Goal: Task Accomplishment & Management: Manage account settings

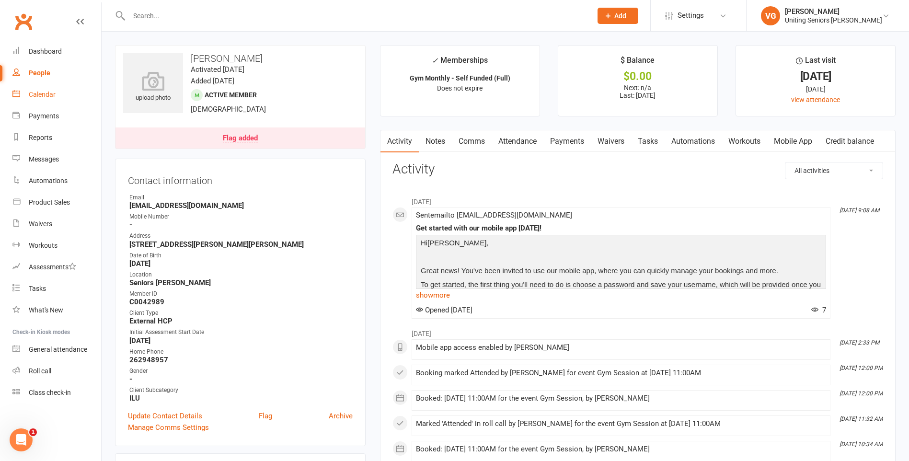
click at [47, 93] on div "Calendar" at bounding box center [42, 95] width 27 height 8
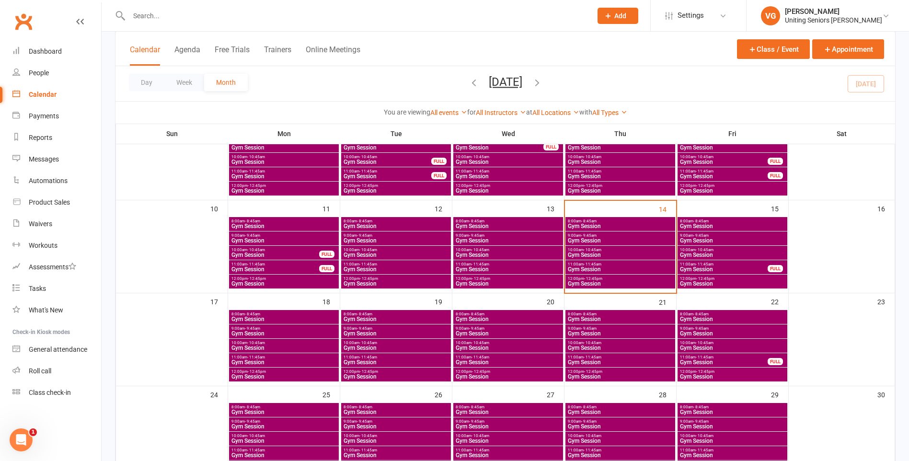
scroll to position [192, 0]
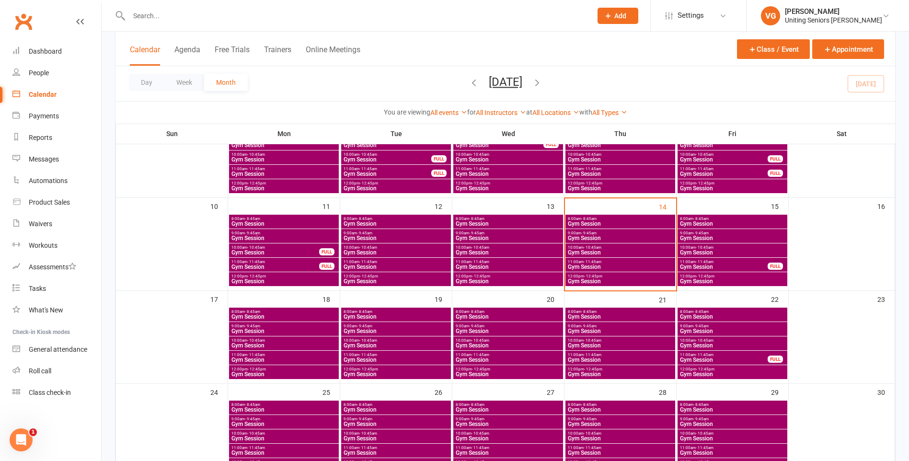
click at [264, 345] on span "Gym Session" at bounding box center [284, 345] width 106 height 6
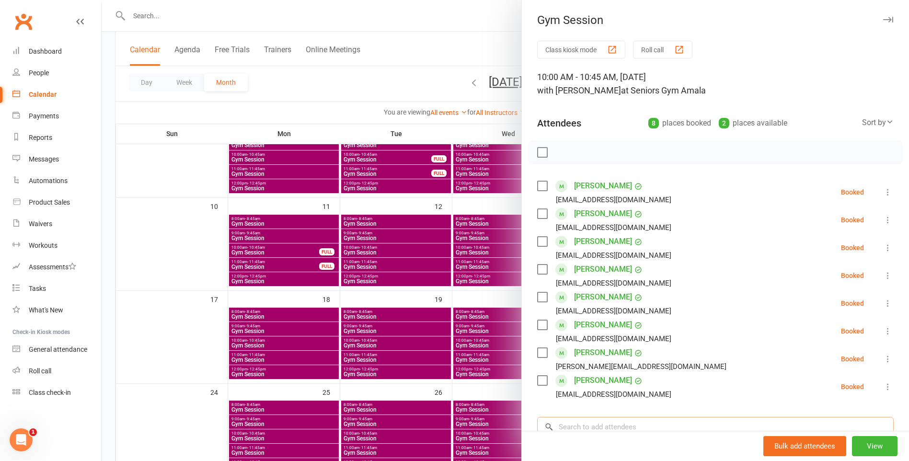
click at [589, 427] on input "search" at bounding box center [715, 427] width 356 height 20
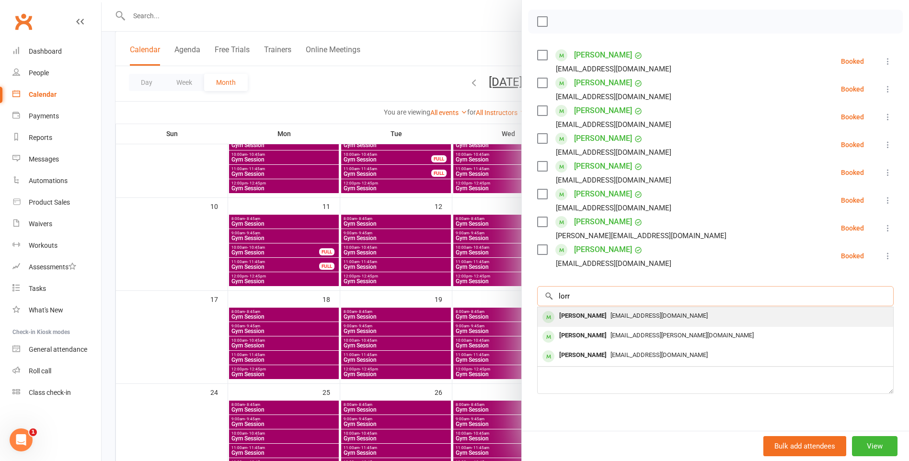
scroll to position [142, 0]
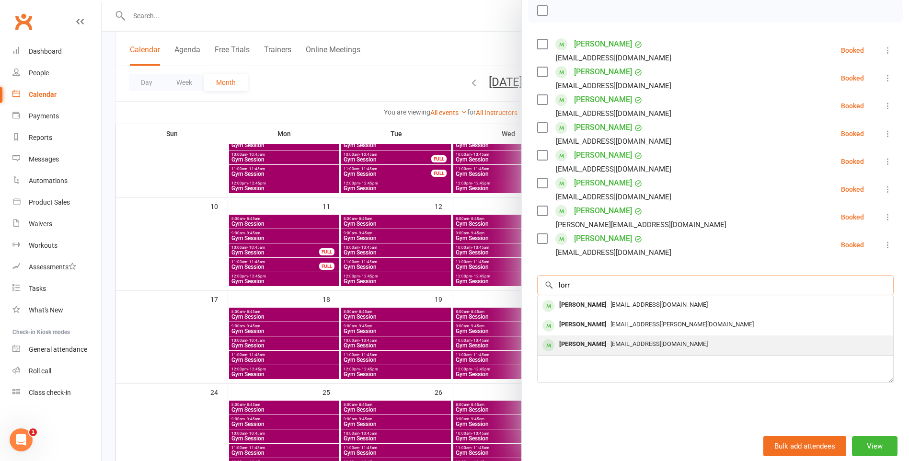
type input "lorr"
click at [646, 342] on span "[EMAIL_ADDRESS][DOMAIN_NAME]" at bounding box center [658, 343] width 97 height 7
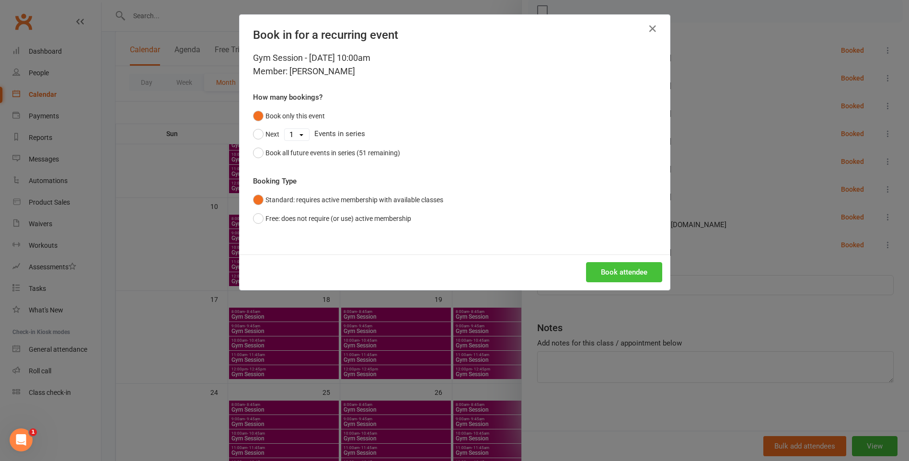
click at [617, 273] on button "Book attendee" at bounding box center [624, 272] width 76 height 20
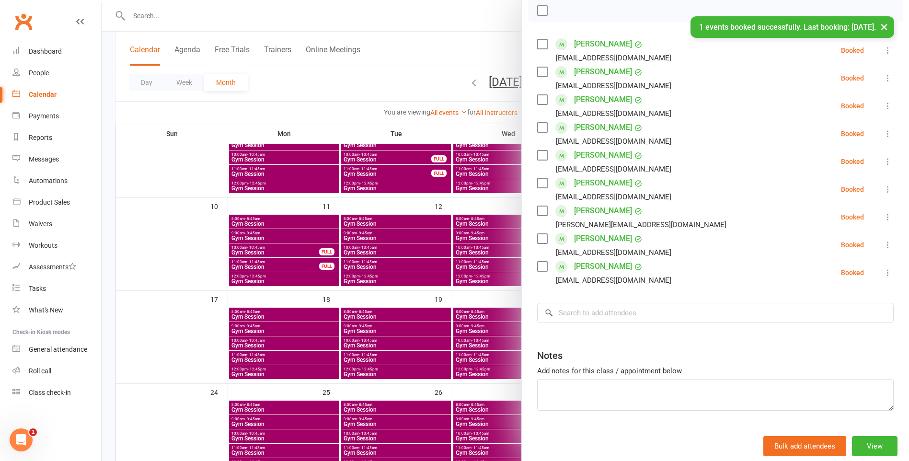
click at [426, 375] on div at bounding box center [505, 230] width 807 height 461
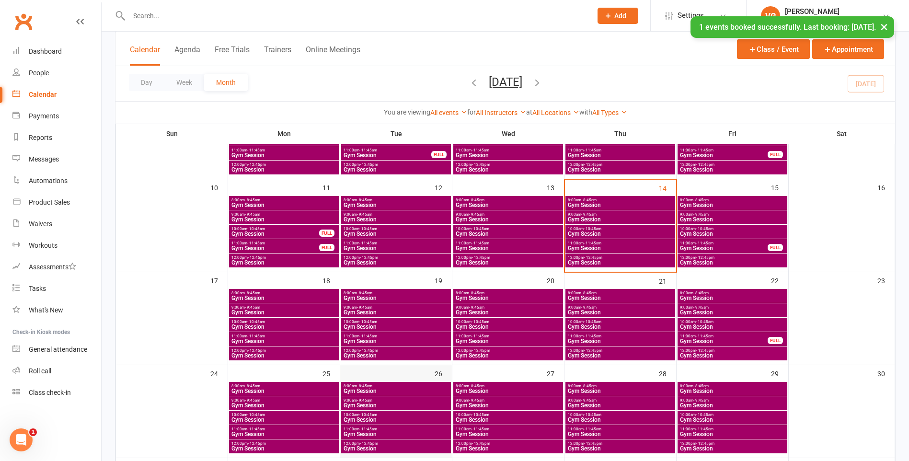
scroll to position [239, 0]
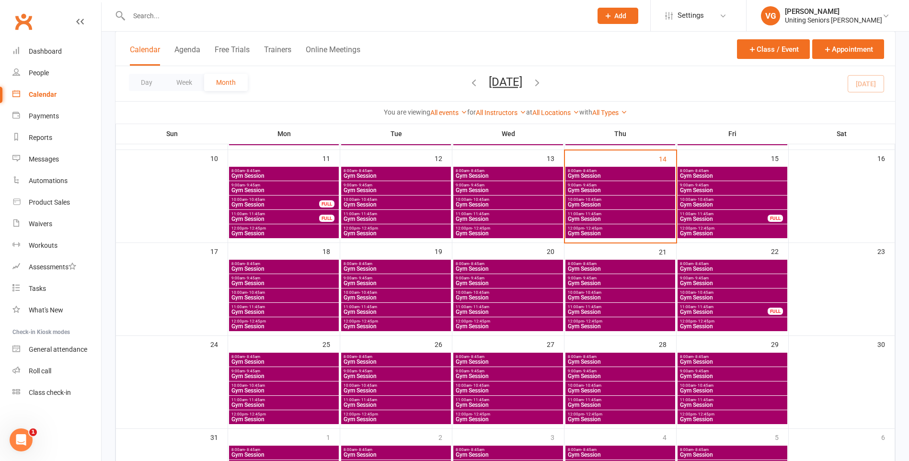
click at [508, 293] on span "10:00am - 10:45am" at bounding box center [508, 292] width 106 height 4
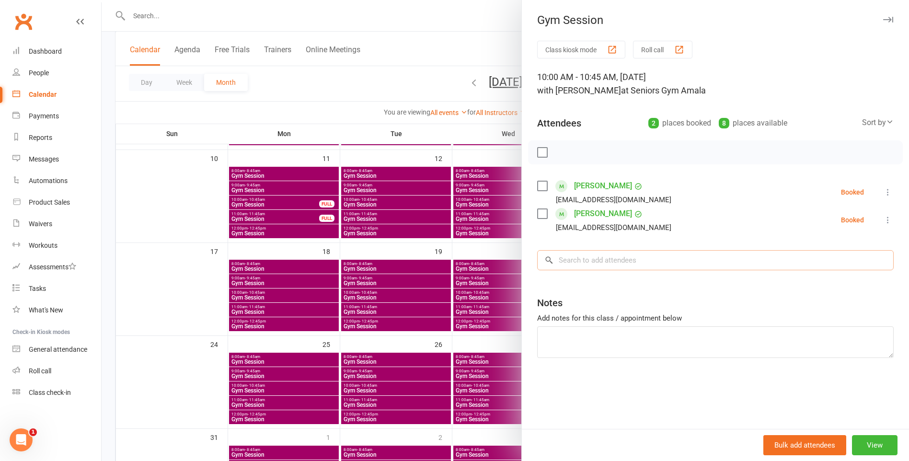
click at [594, 262] on input "search" at bounding box center [715, 260] width 356 height 20
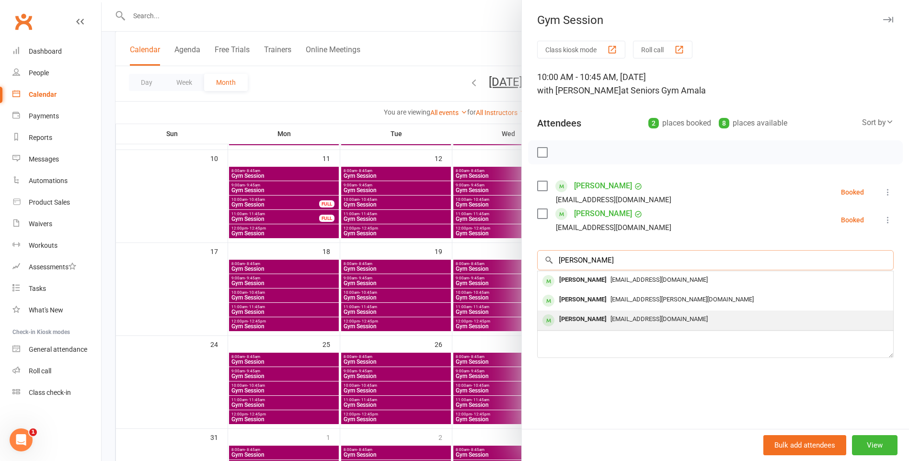
type input "[PERSON_NAME]"
click at [656, 317] on span "[EMAIL_ADDRESS][DOMAIN_NAME]" at bounding box center [658, 318] width 97 height 7
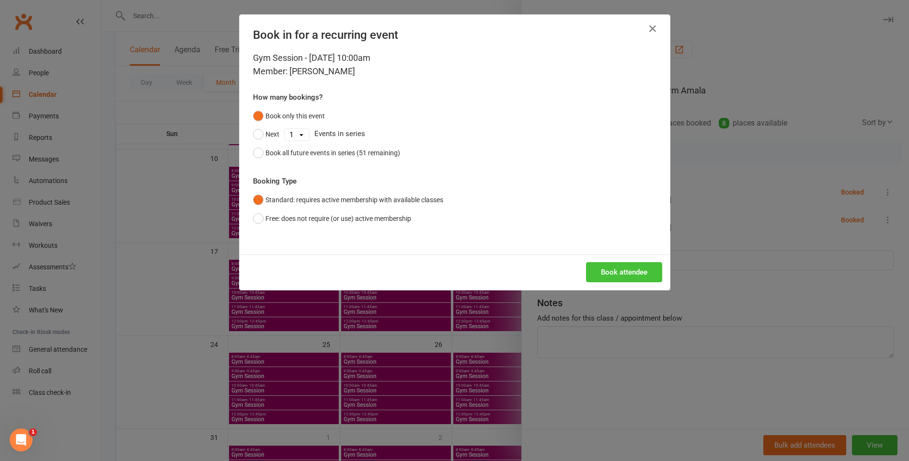
click at [637, 272] on button "Book attendee" at bounding box center [624, 272] width 76 height 20
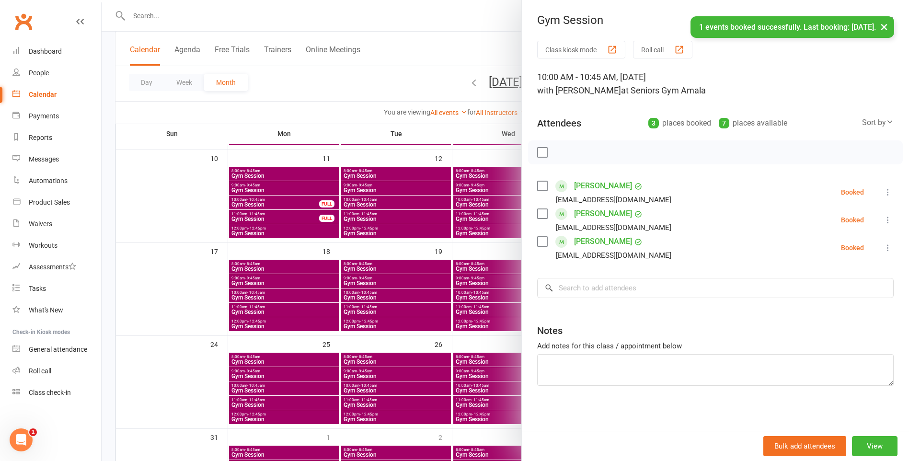
click at [472, 280] on div at bounding box center [505, 230] width 807 height 461
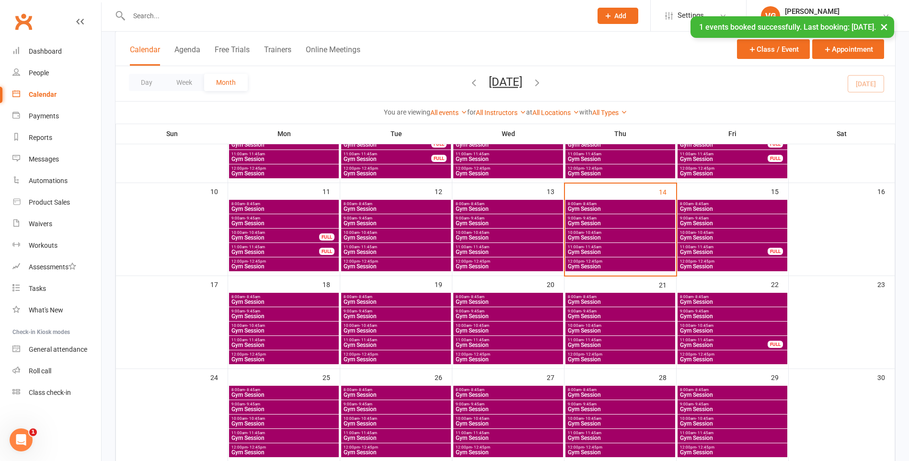
scroll to position [192, 0]
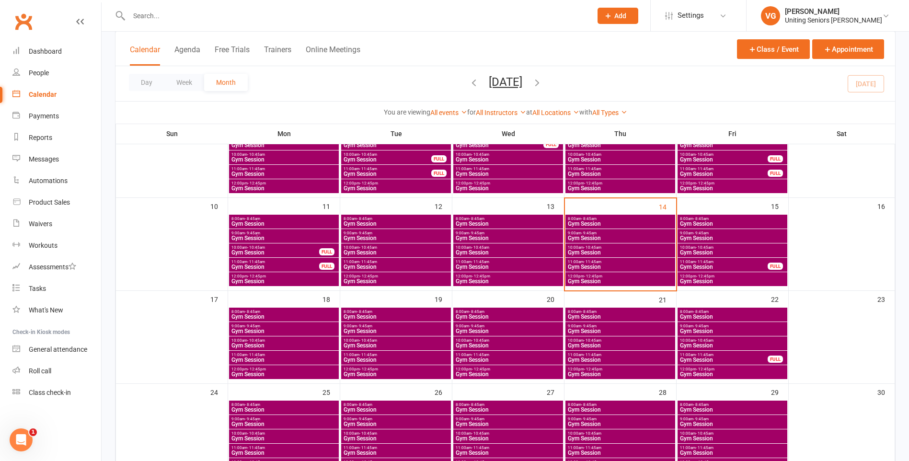
click at [608, 355] on span "11:00am - 11:45am" at bounding box center [620, 355] width 106 height 4
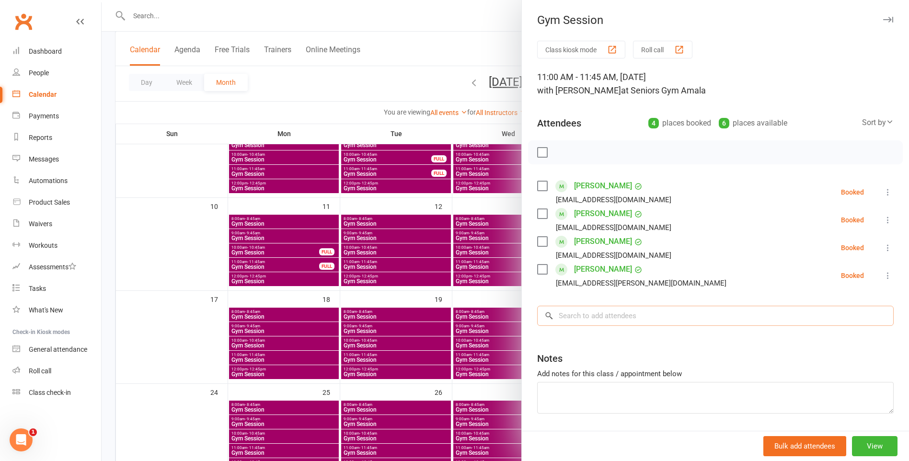
click at [581, 318] on input "search" at bounding box center [715, 316] width 356 height 20
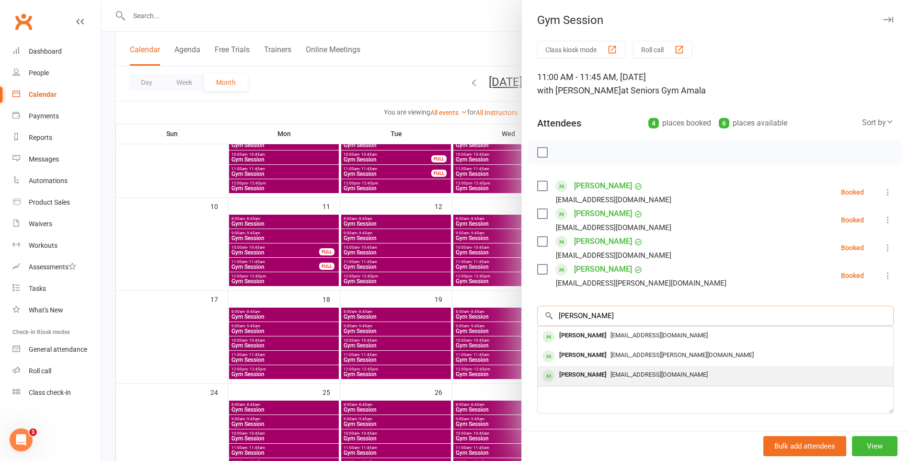
type input "[PERSON_NAME]"
click at [629, 373] on span "[EMAIL_ADDRESS][DOMAIN_NAME]" at bounding box center [658, 374] width 97 height 7
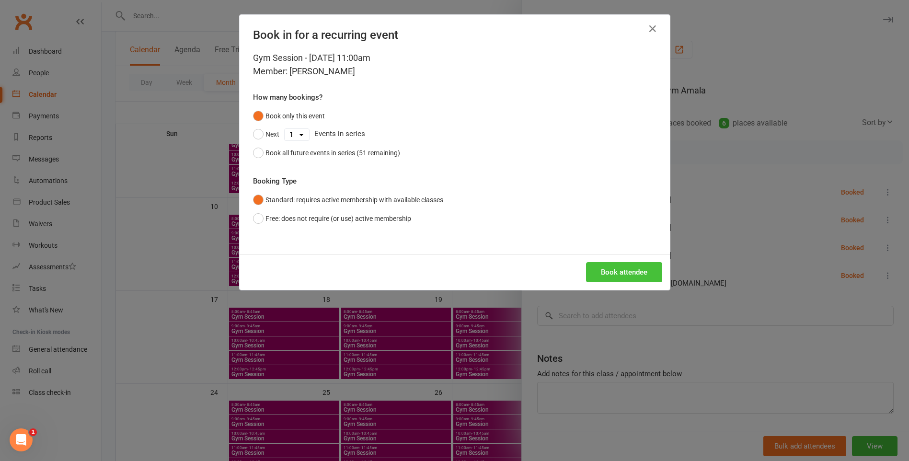
click at [624, 271] on button "Book attendee" at bounding box center [624, 272] width 76 height 20
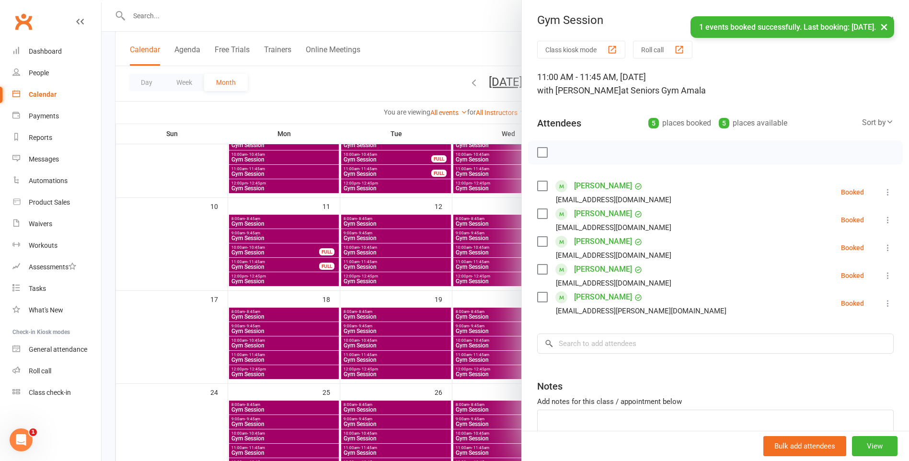
click at [362, 358] on div at bounding box center [505, 230] width 807 height 461
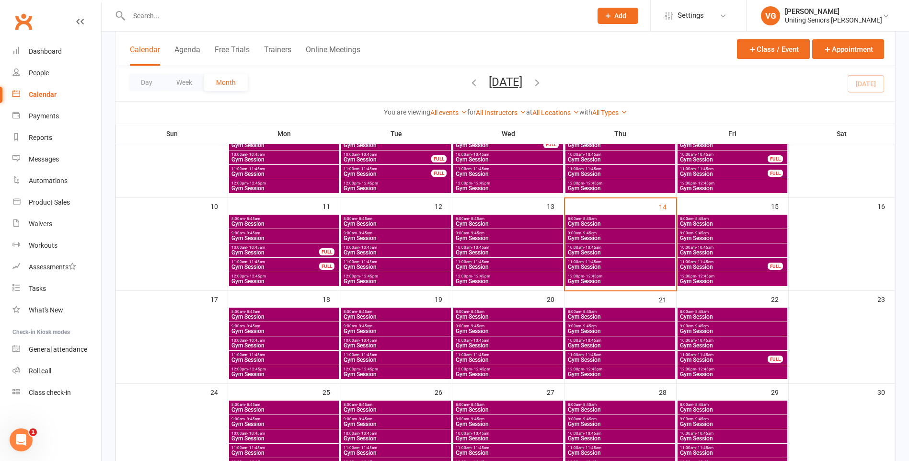
click at [481, 357] on span "Gym Session" at bounding box center [508, 360] width 106 height 6
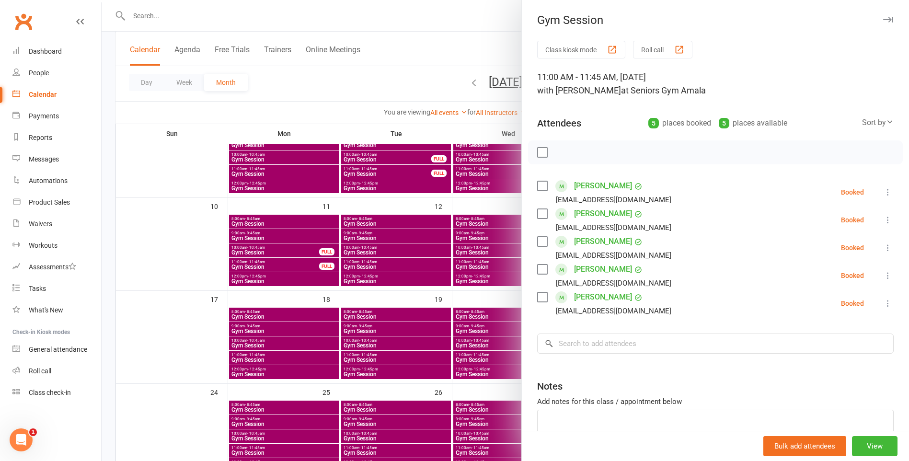
click at [481, 357] on div at bounding box center [505, 230] width 807 height 461
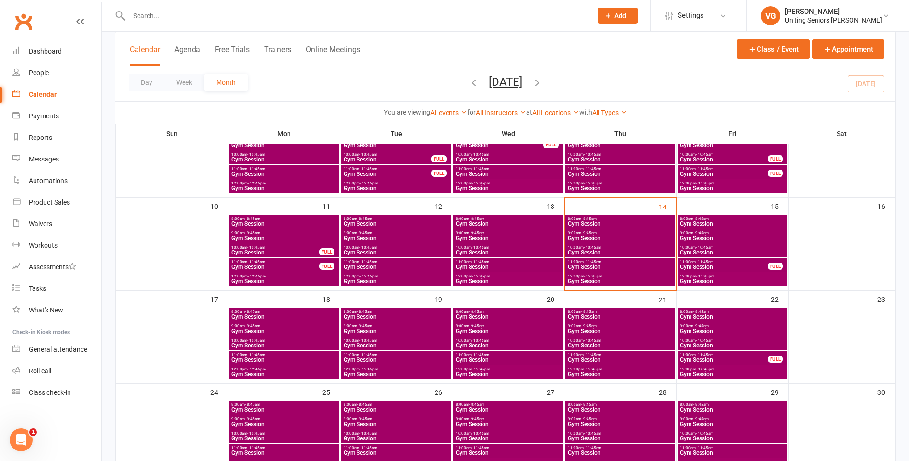
click at [487, 345] on span "Gym Session" at bounding box center [508, 345] width 106 height 6
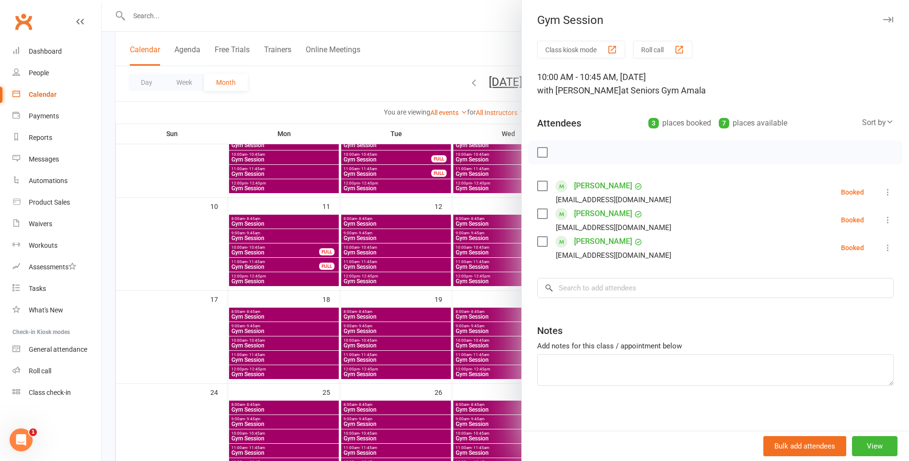
click at [487, 345] on div at bounding box center [505, 230] width 807 height 461
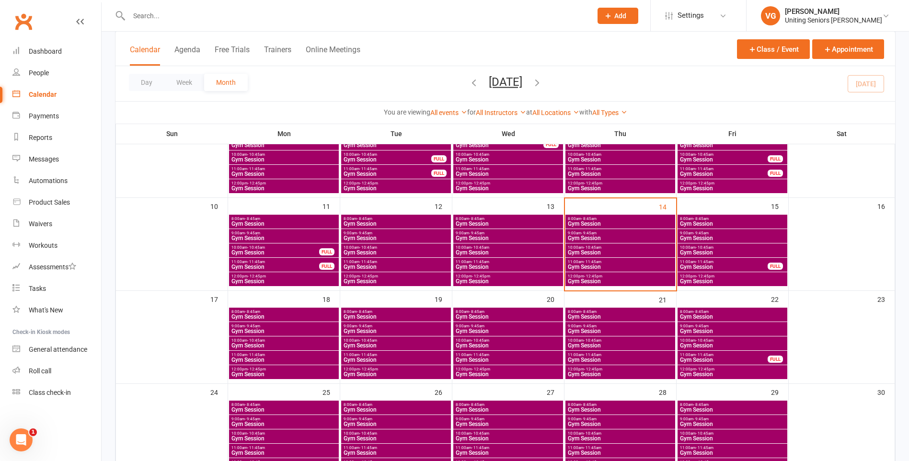
click at [594, 339] on span "- 10:45am" at bounding box center [592, 340] width 18 height 4
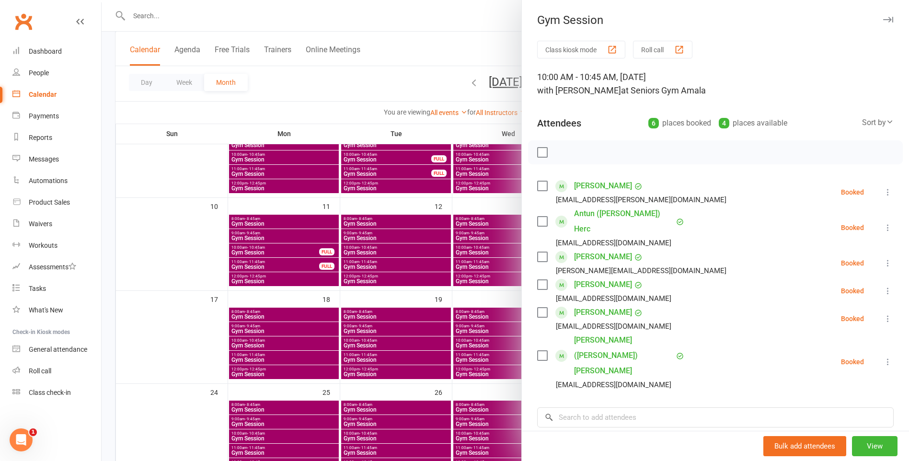
click at [469, 348] on div at bounding box center [505, 230] width 807 height 461
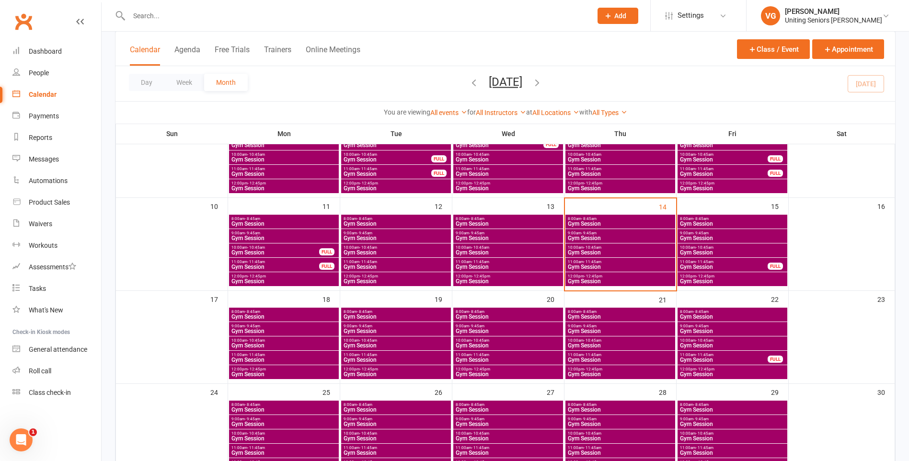
click at [304, 346] on span "Gym Session" at bounding box center [284, 345] width 106 height 6
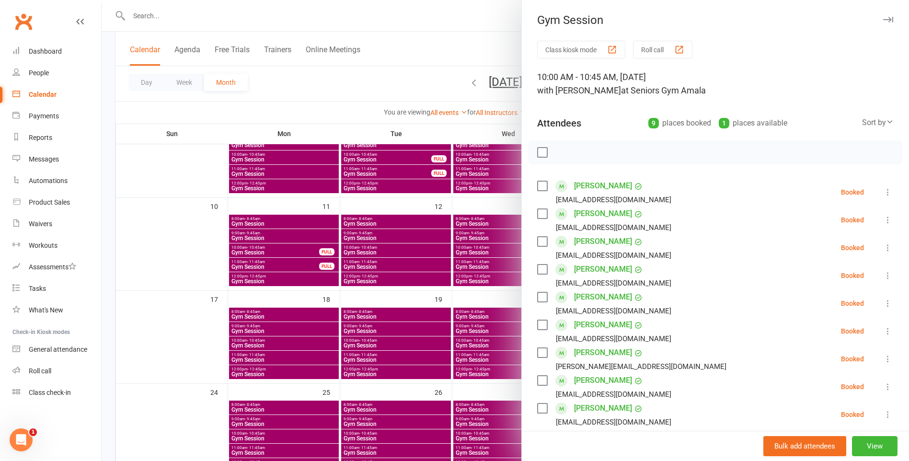
click at [406, 343] on div at bounding box center [505, 230] width 807 height 461
